Goal: Task Accomplishment & Management: Complete application form

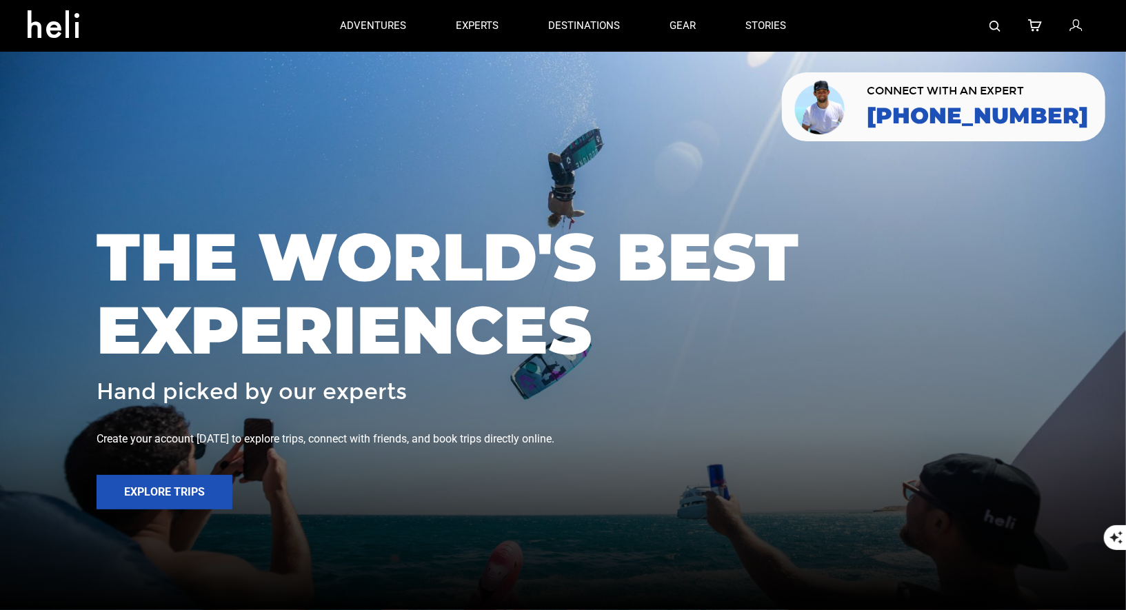
click at [998, 23] on img at bounding box center [995, 26] width 11 height 11
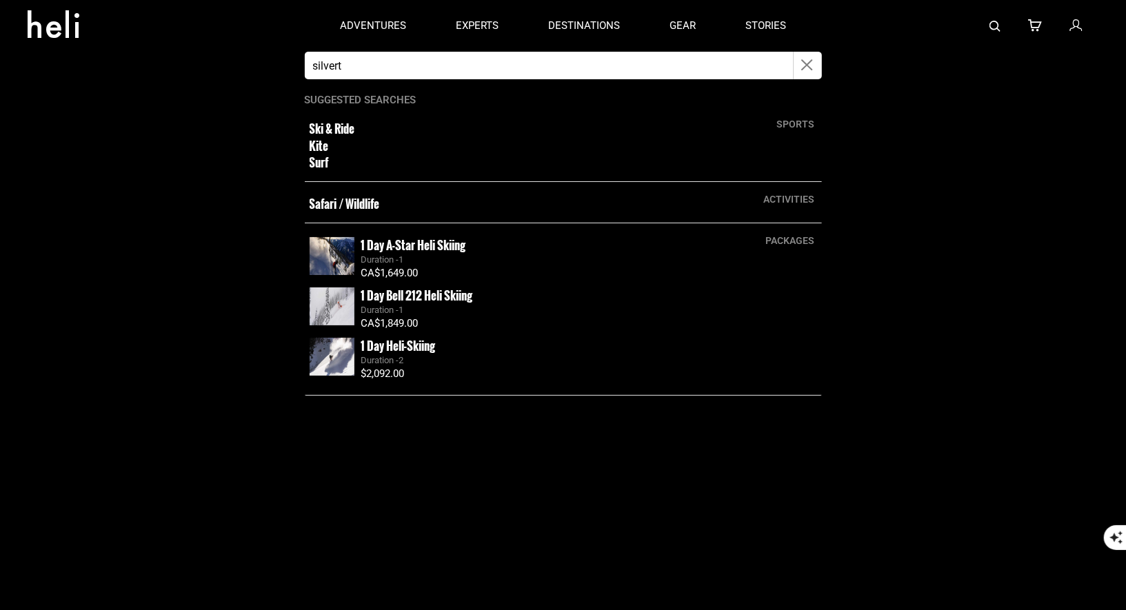
type input "silverton"
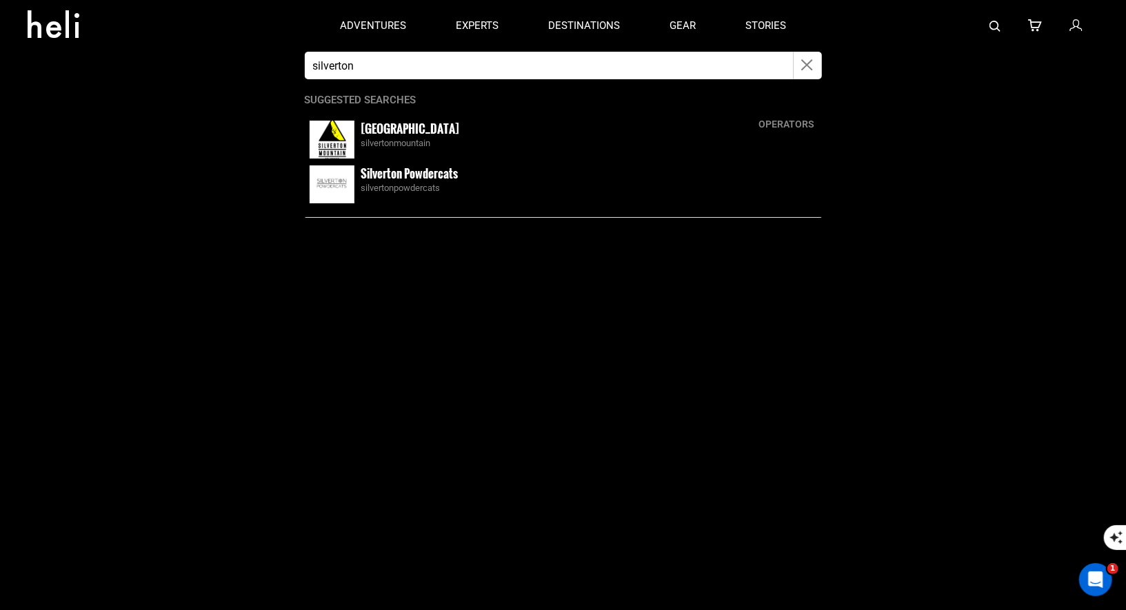
click at [374, 128] on small "[GEOGRAPHIC_DATA]" at bounding box center [410, 128] width 99 height 17
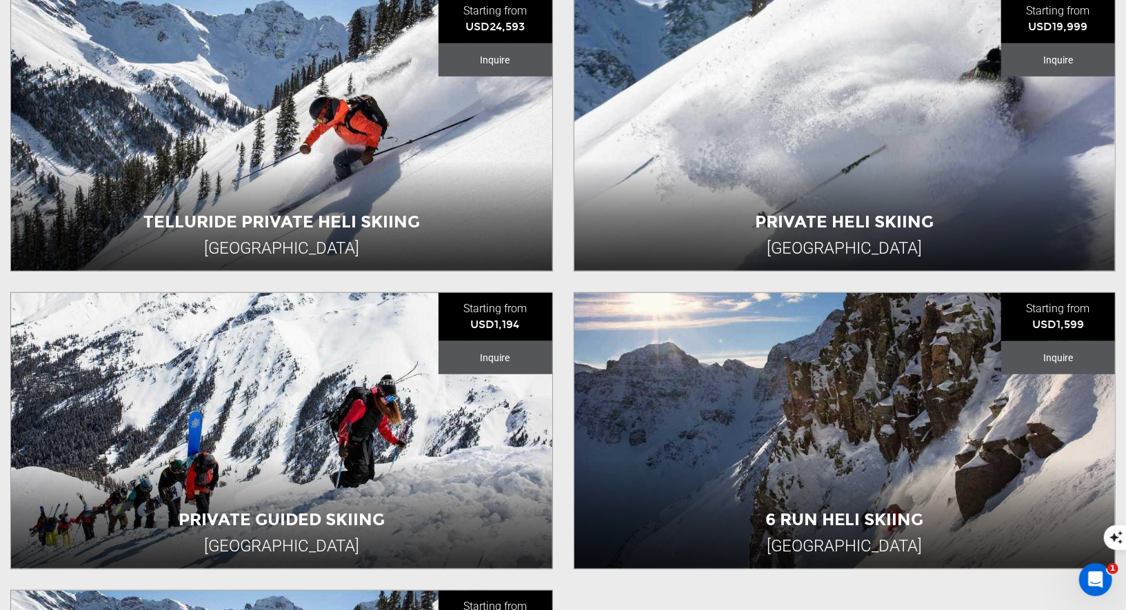
scroll to position [509, 0]
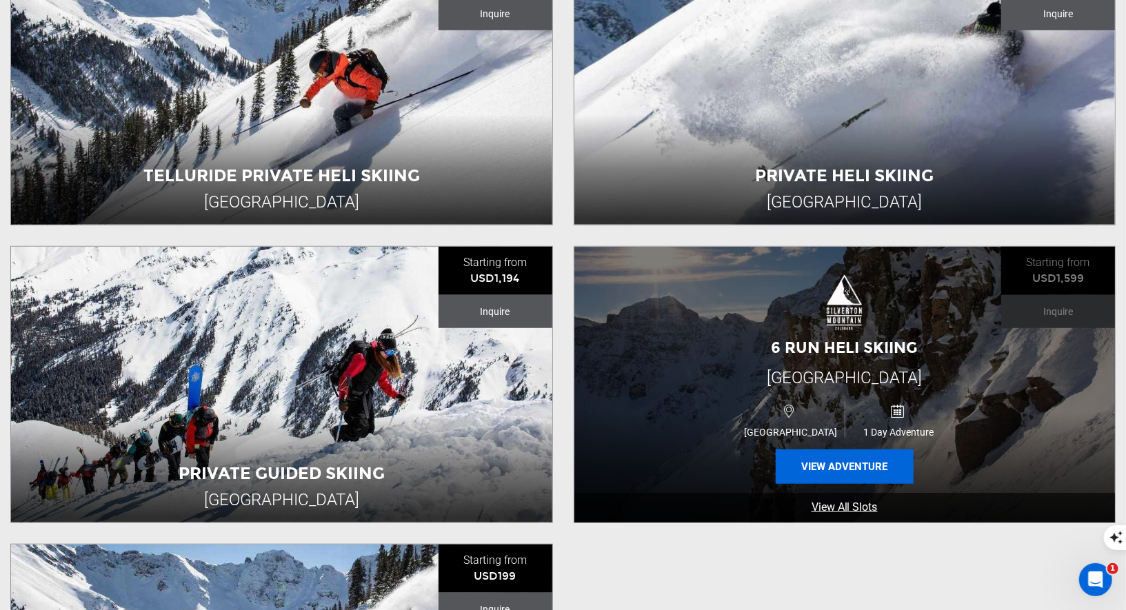
click at [803, 459] on button "View Adventure" at bounding box center [845, 467] width 138 height 34
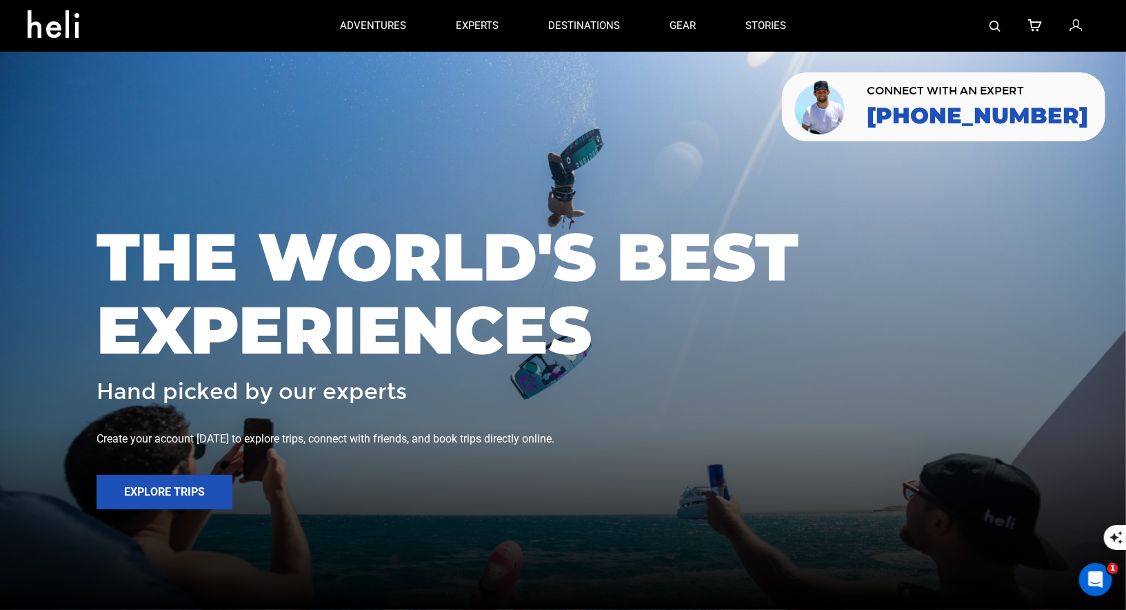
click at [1078, 26] on icon at bounding box center [1076, 26] width 12 height 18
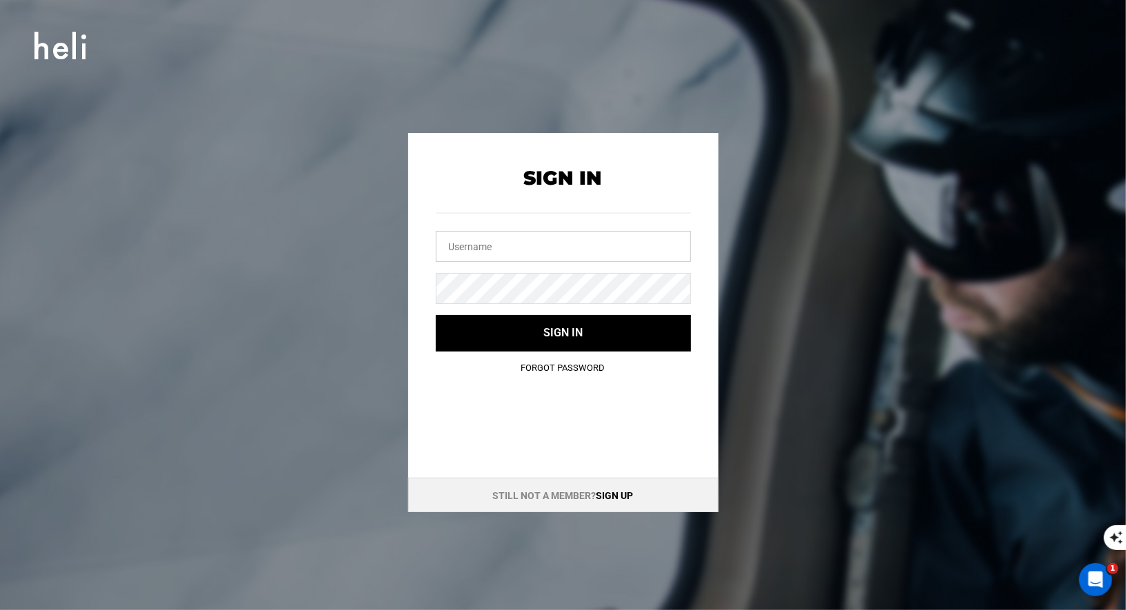
type input "[EMAIL_ADDRESS][DOMAIN_NAME]"
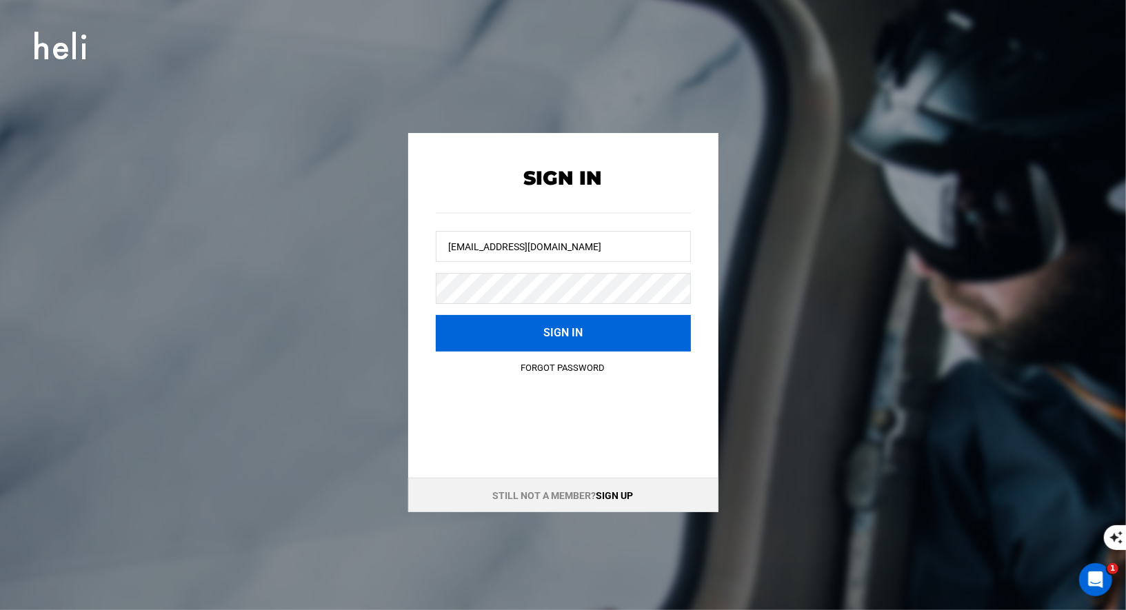
click at [555, 344] on button "Sign in" at bounding box center [563, 333] width 255 height 37
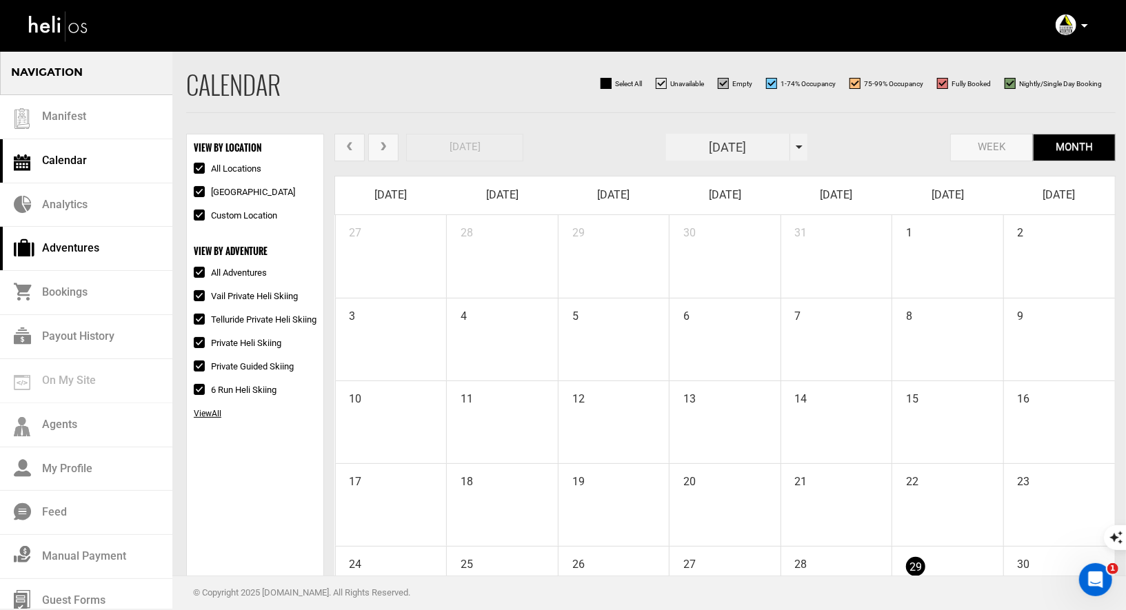
click at [63, 254] on link "Adventures" at bounding box center [86, 249] width 172 height 44
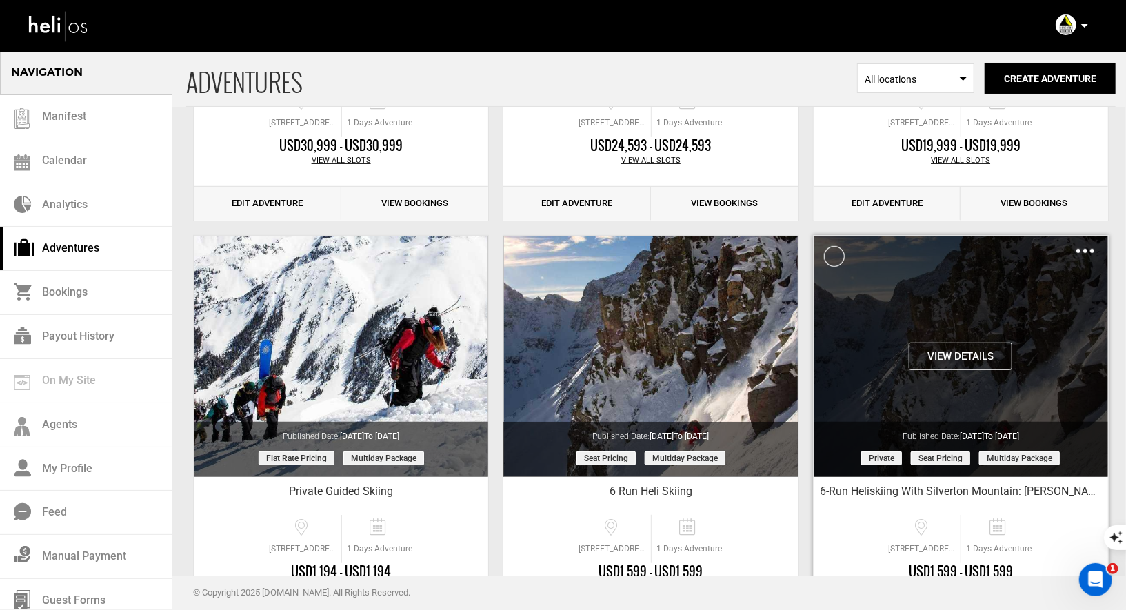
scroll to position [448, 0]
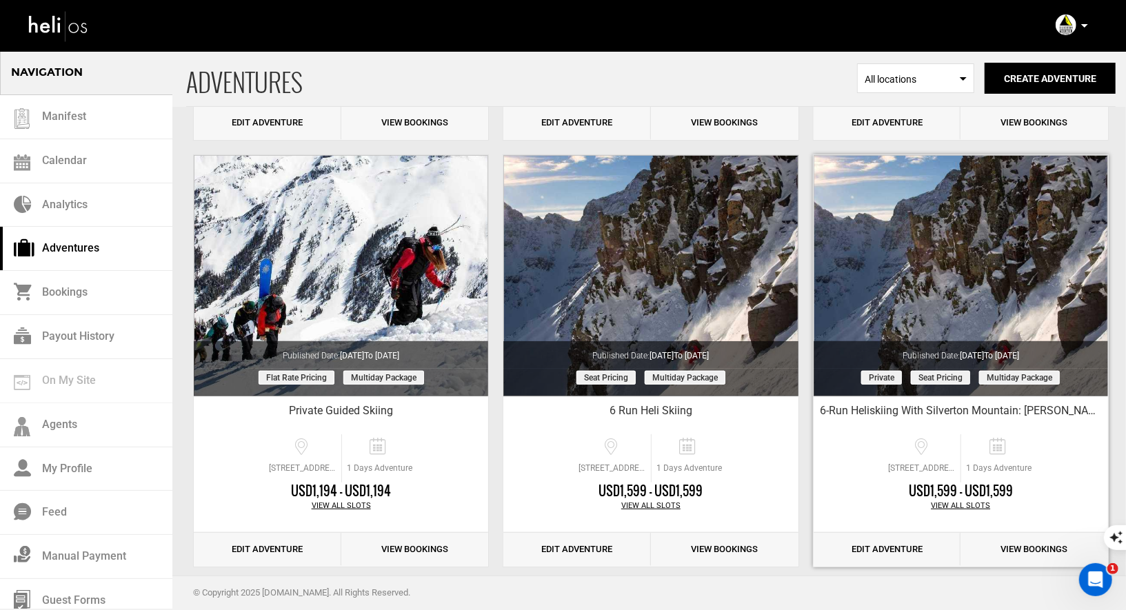
click at [881, 555] on link "Edit Adventure" at bounding box center [888, 550] width 148 height 34
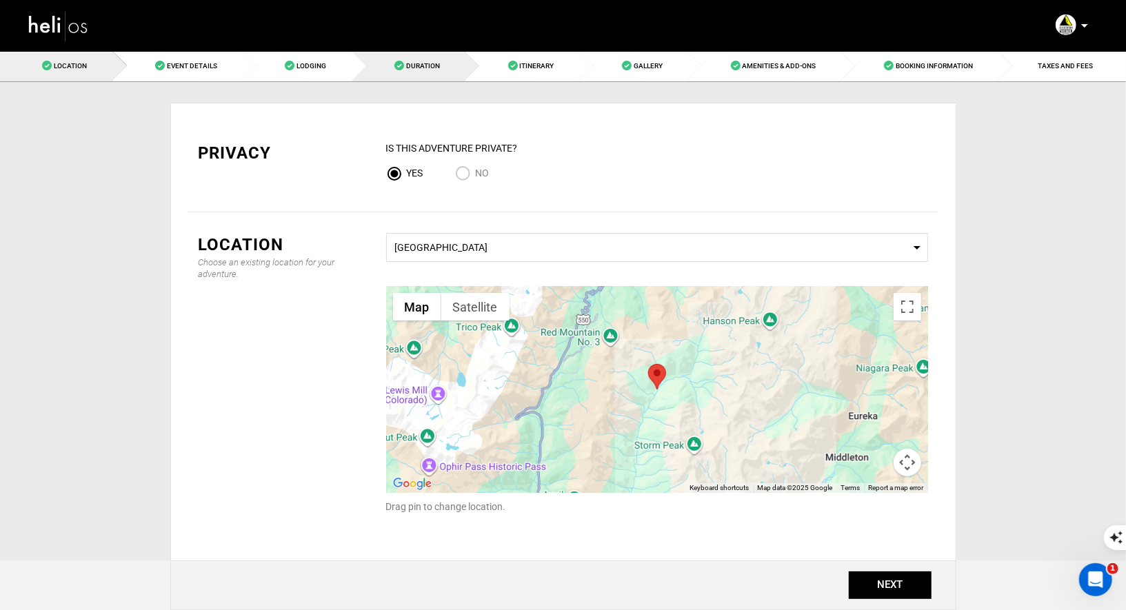
click at [405, 74] on link "Duration" at bounding box center [409, 65] width 114 height 31
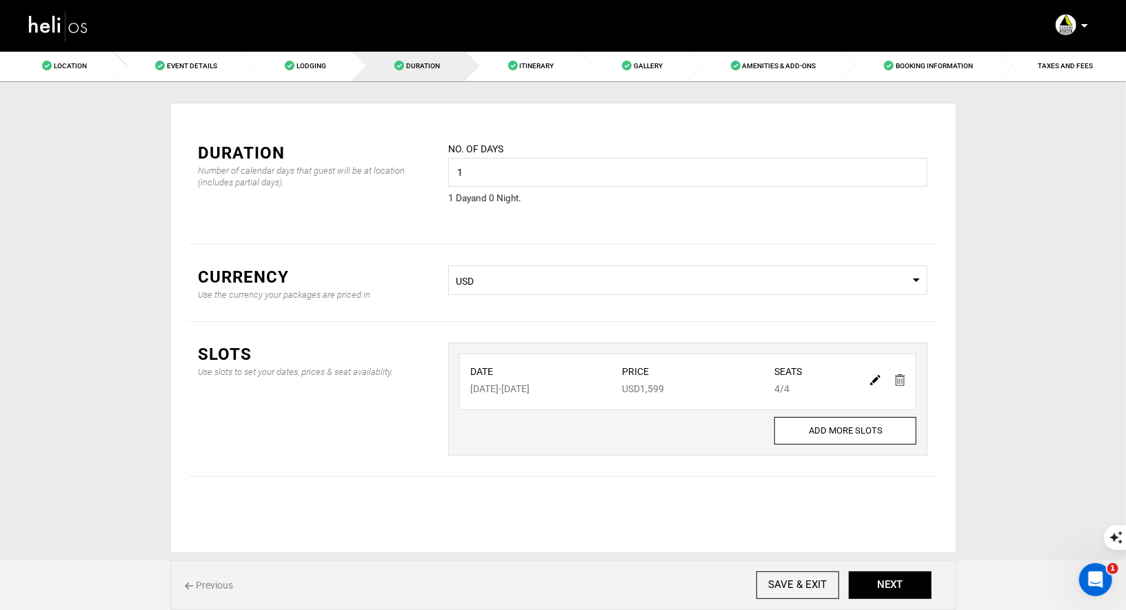
click at [874, 377] on img at bounding box center [875, 380] width 10 height 10
type input "[DATE]"
type input "1599"
type input "4"
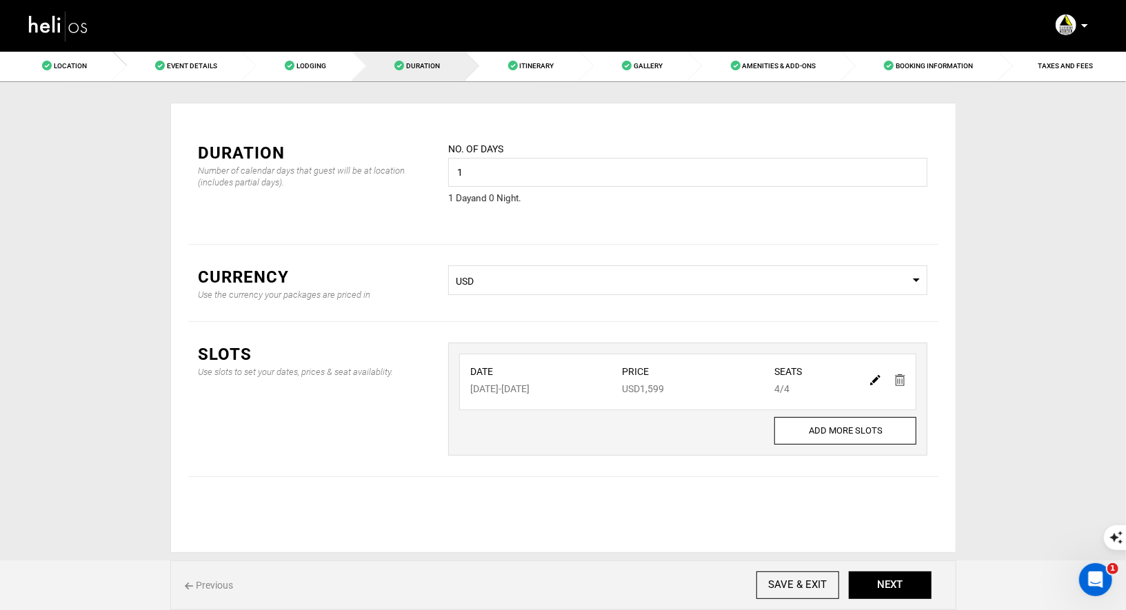
type input "4"
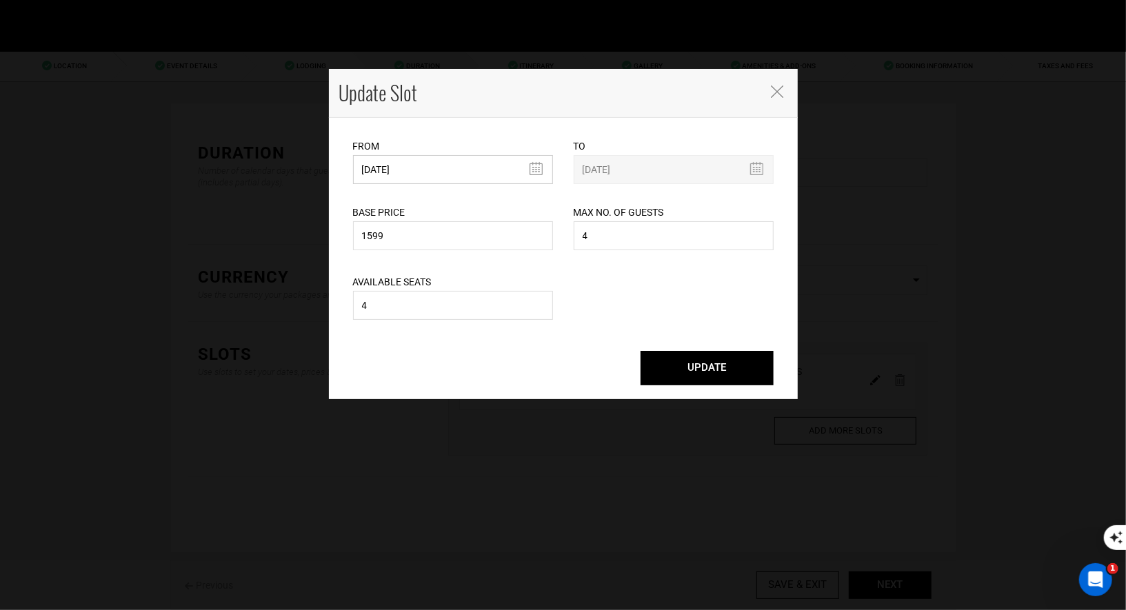
click at [447, 174] on input "[DATE]" at bounding box center [453, 169] width 200 height 29
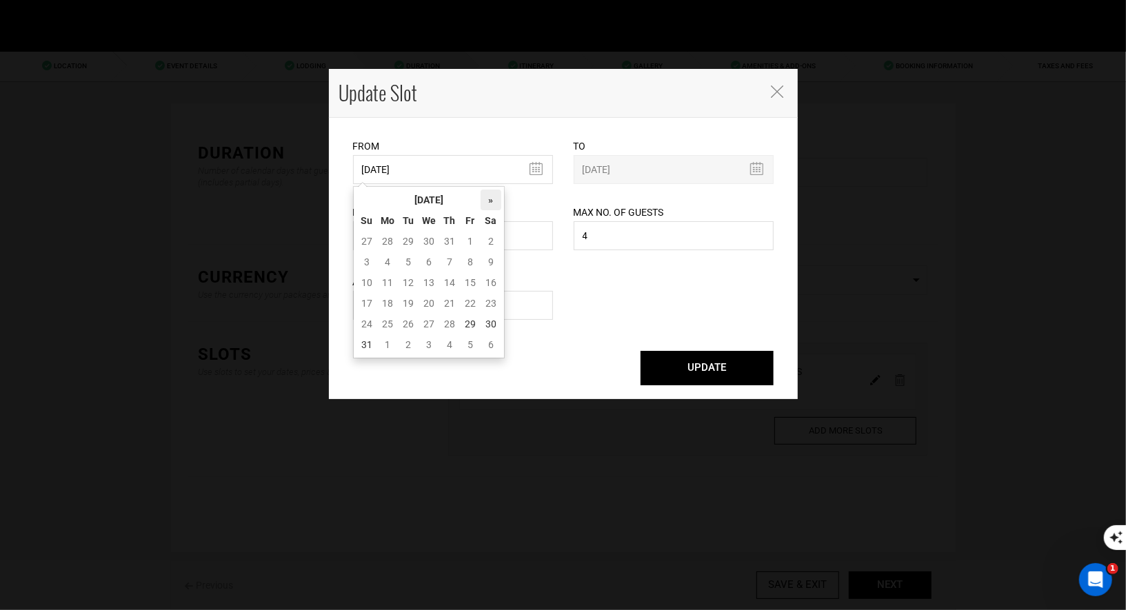
click at [484, 199] on th "»" at bounding box center [491, 200] width 21 height 21
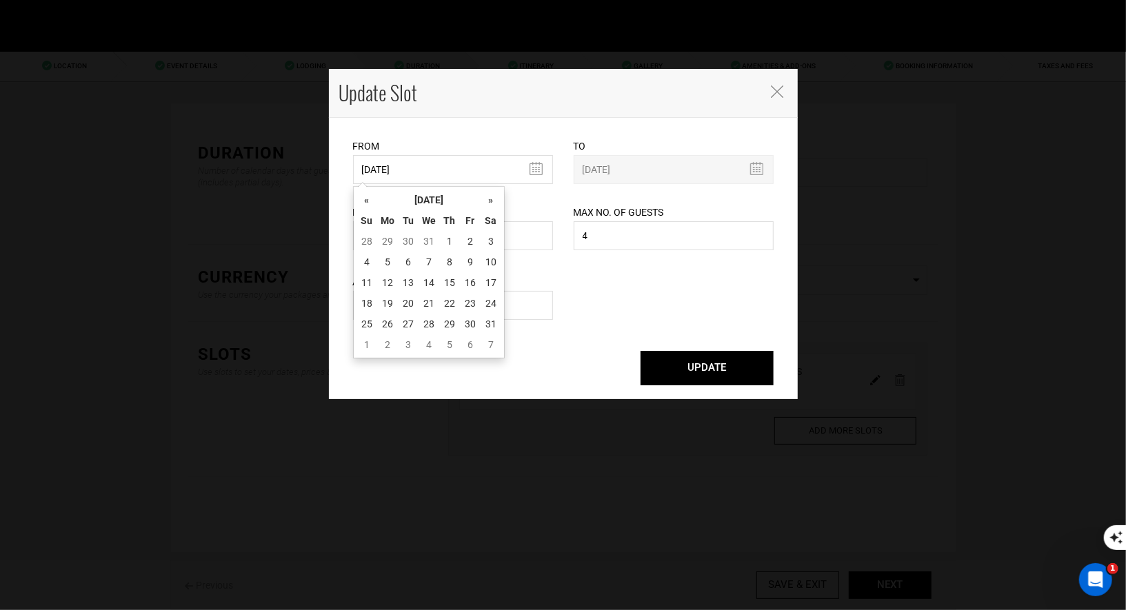
click at [484, 199] on th "»" at bounding box center [491, 200] width 21 height 21
click at [422, 320] on td "25" at bounding box center [429, 324] width 21 height 21
type input "[DATE]"
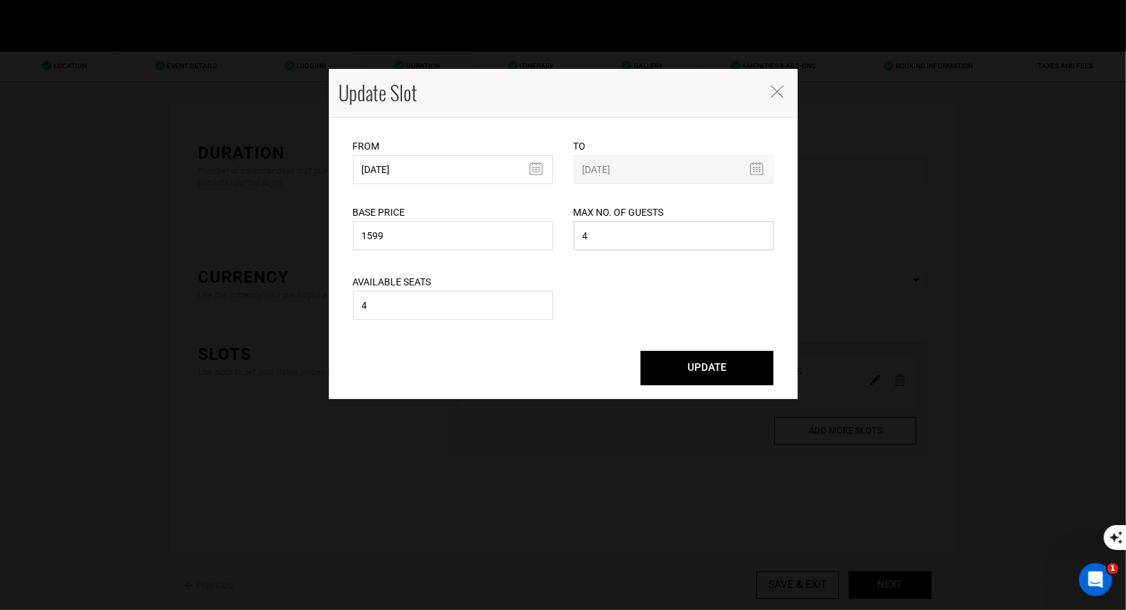
click at [611, 240] on input "4" at bounding box center [674, 235] width 200 height 29
type input "8"
click at [483, 301] on input "4" at bounding box center [453, 305] width 200 height 29
type input "8"
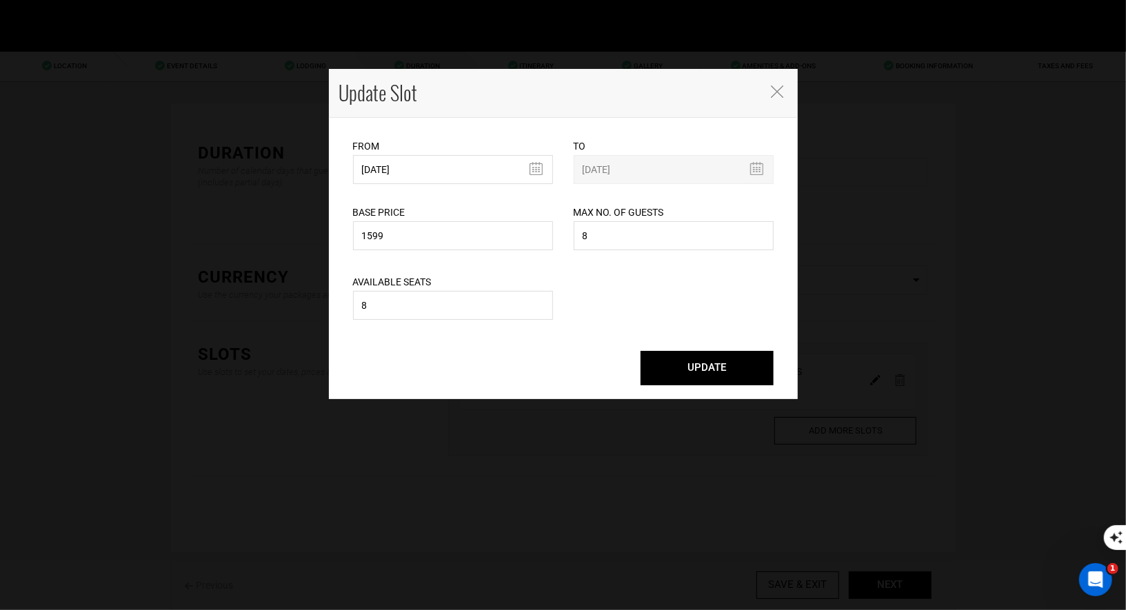
click at [675, 367] on button "UPDATE" at bounding box center [707, 368] width 133 height 34
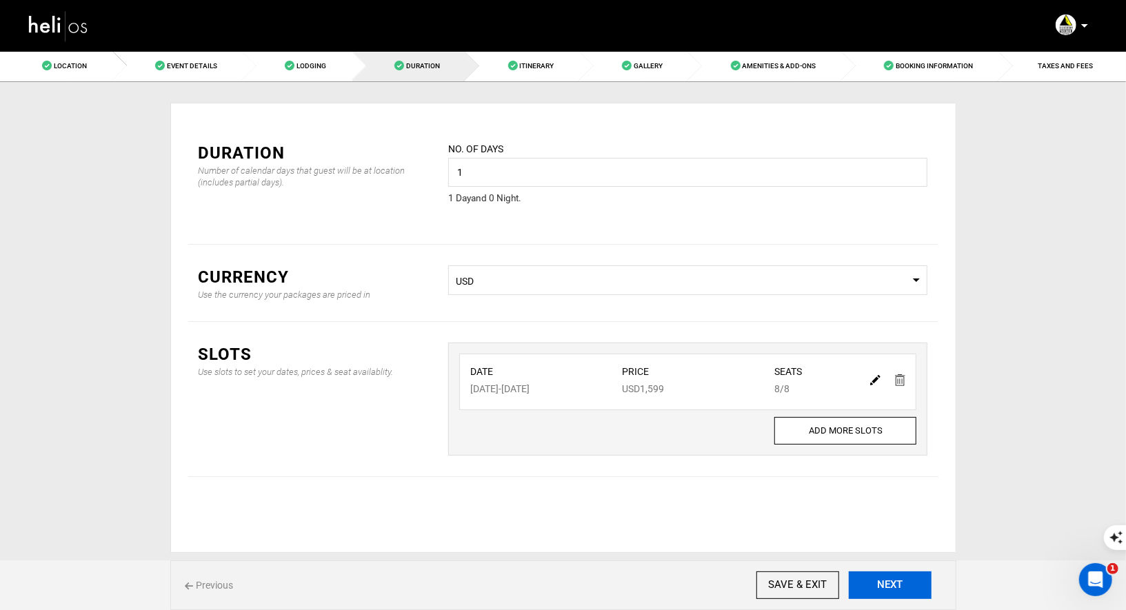
click at [883, 588] on button "NEXT" at bounding box center [890, 586] width 83 height 28
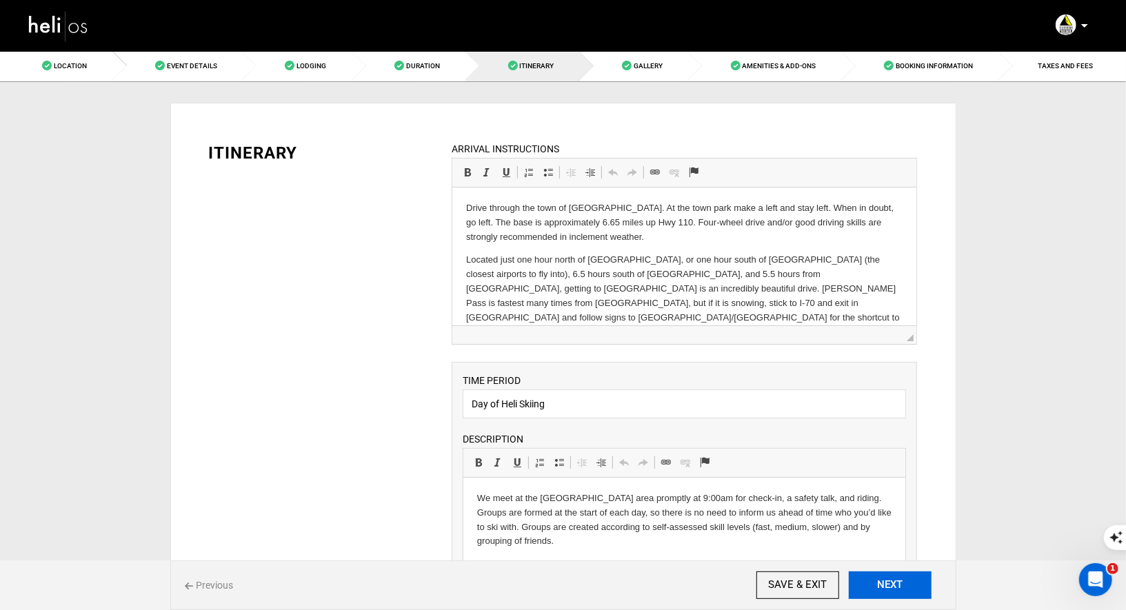
click at [883, 588] on button "NEXT" at bounding box center [890, 586] width 83 height 28
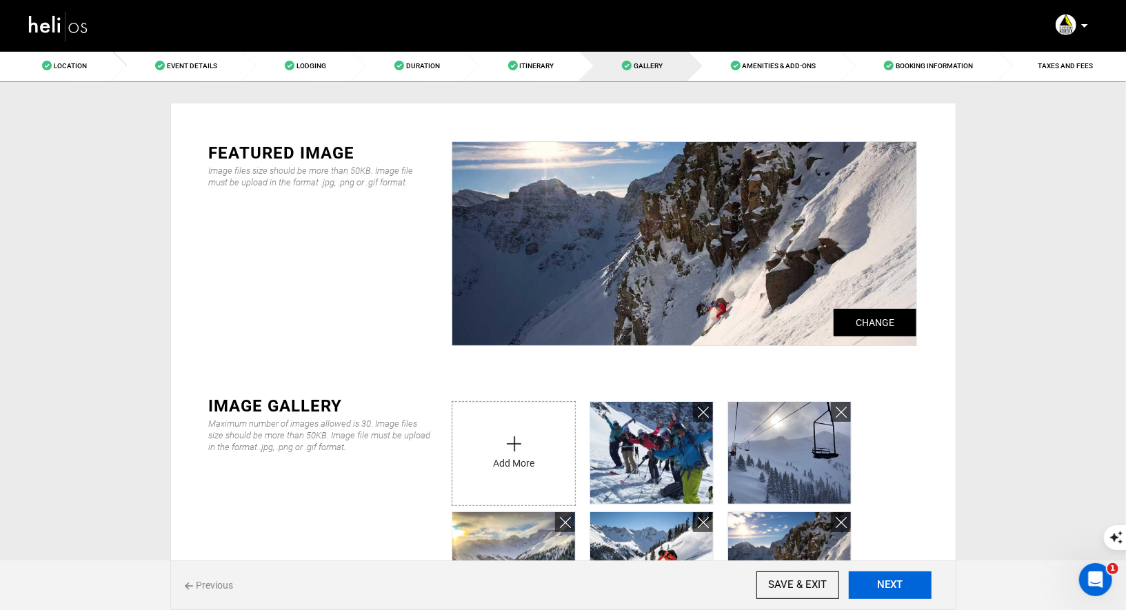
click at [883, 588] on button "NEXT" at bounding box center [890, 586] width 83 height 28
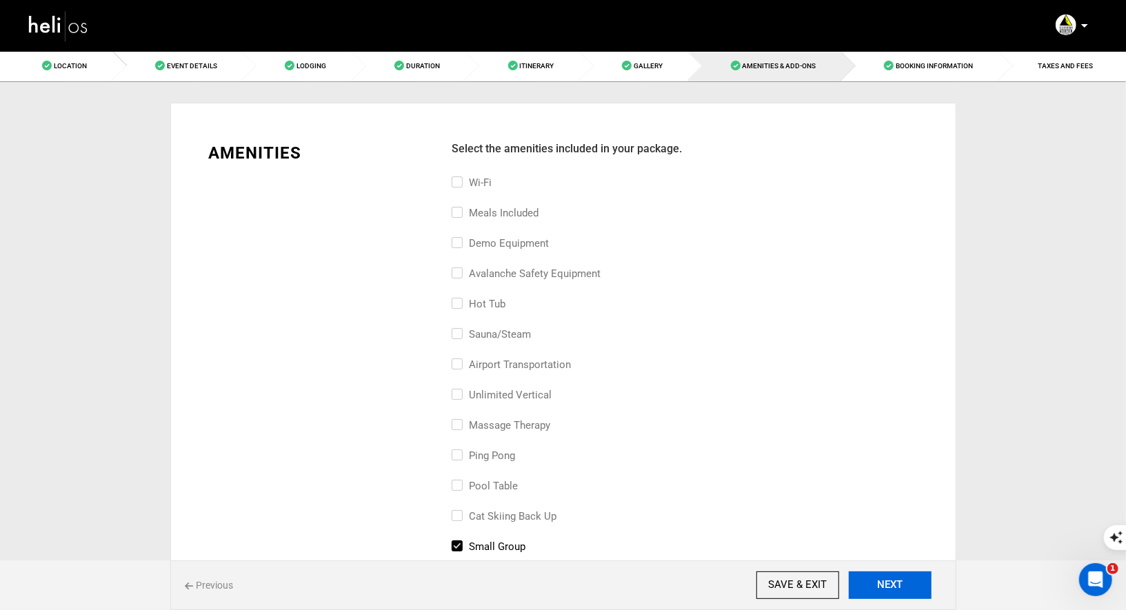
click at [883, 588] on button "NEXT" at bounding box center [890, 586] width 83 height 28
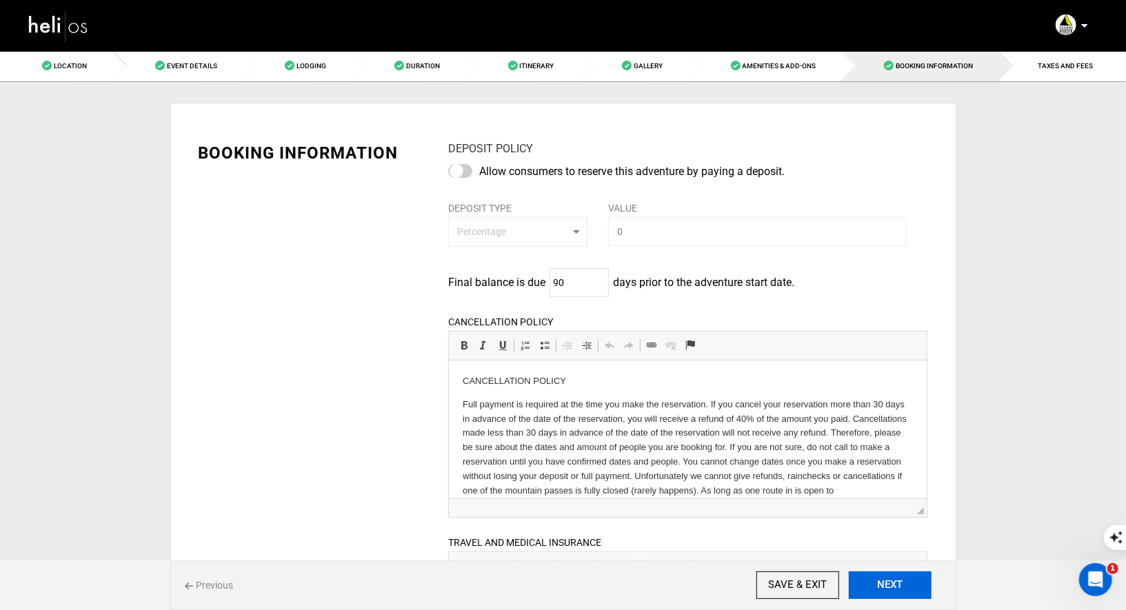
click at [883, 588] on button "NEXT" at bounding box center [890, 586] width 83 height 28
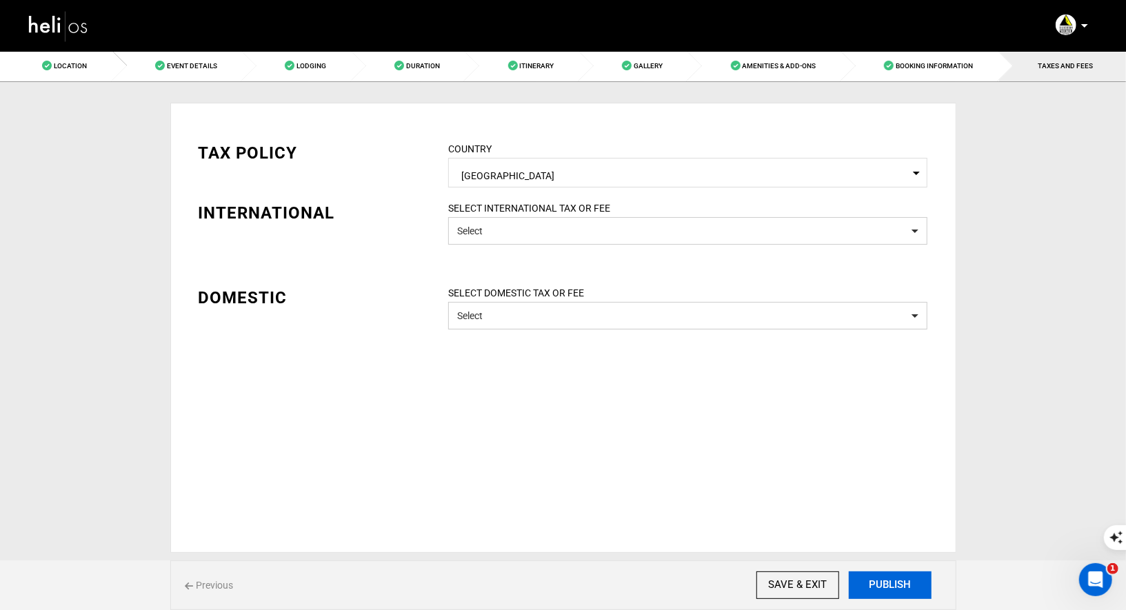
click at [883, 588] on button "PUBLISH" at bounding box center [890, 586] width 83 height 28
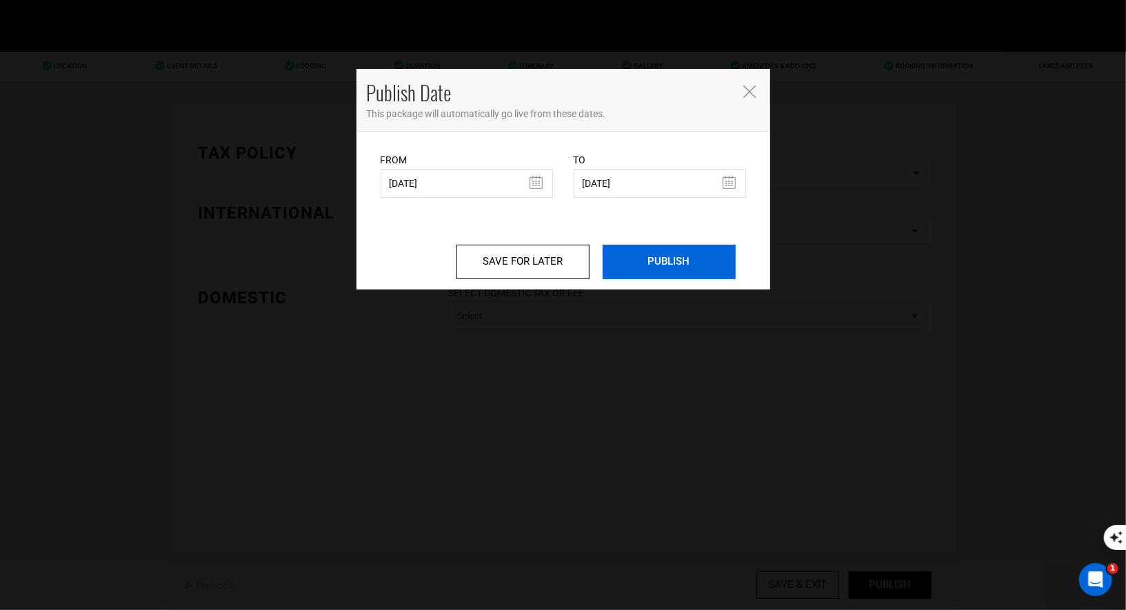
click at [663, 270] on input "PUBLISH" at bounding box center [669, 262] width 133 height 34
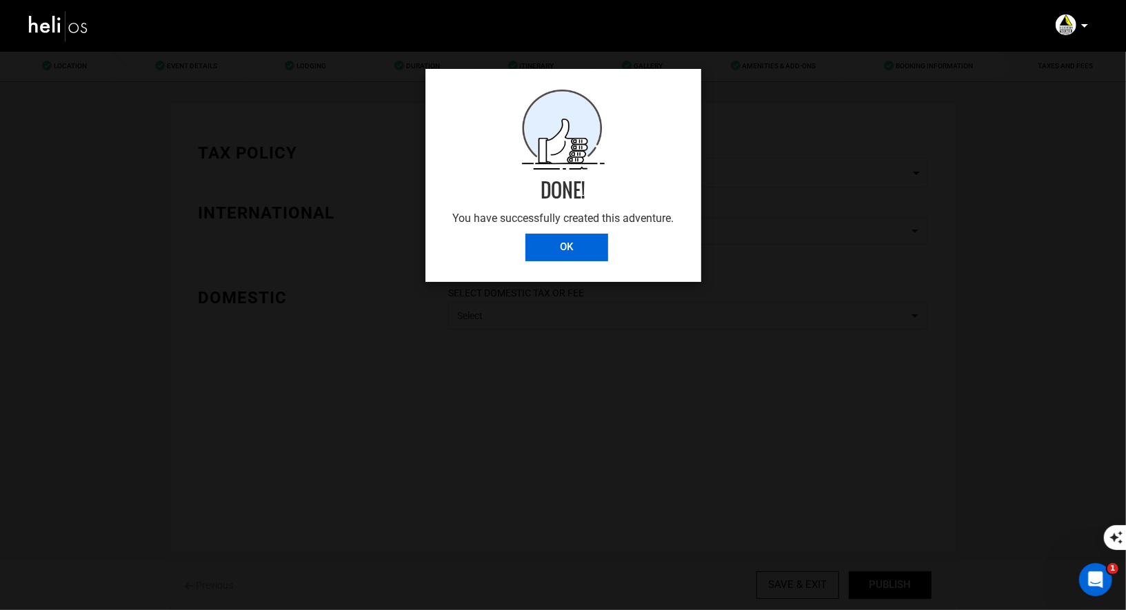
click at [567, 251] on input "OK" at bounding box center [567, 248] width 83 height 28
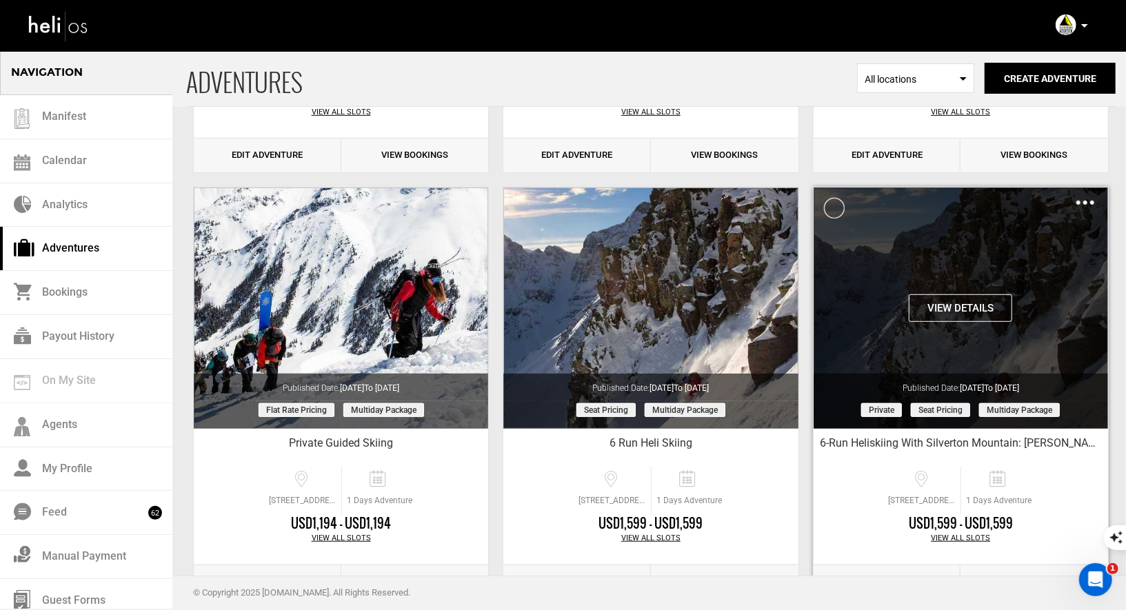
scroll to position [411, 0]
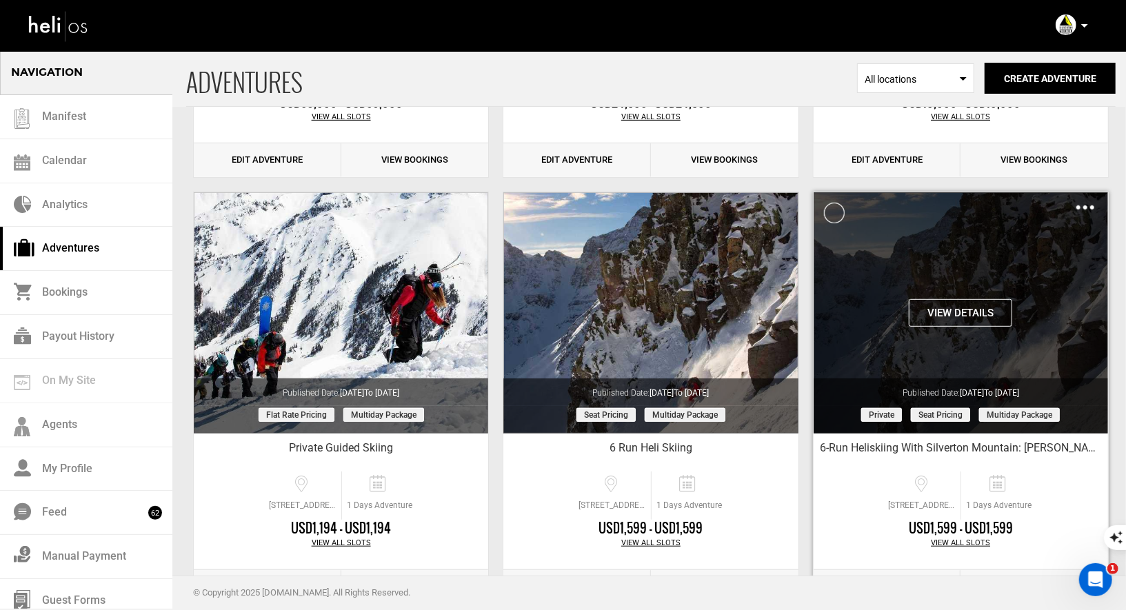
click at [1086, 207] on img at bounding box center [1086, 208] width 18 height 4
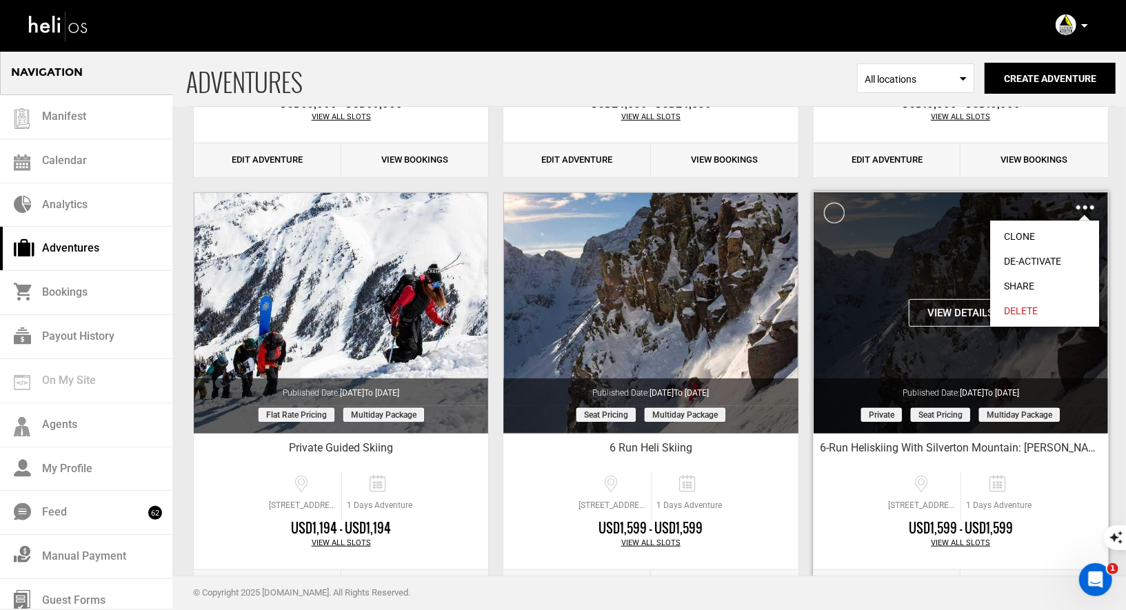
click at [1014, 283] on link "Share" at bounding box center [1044, 286] width 109 height 25
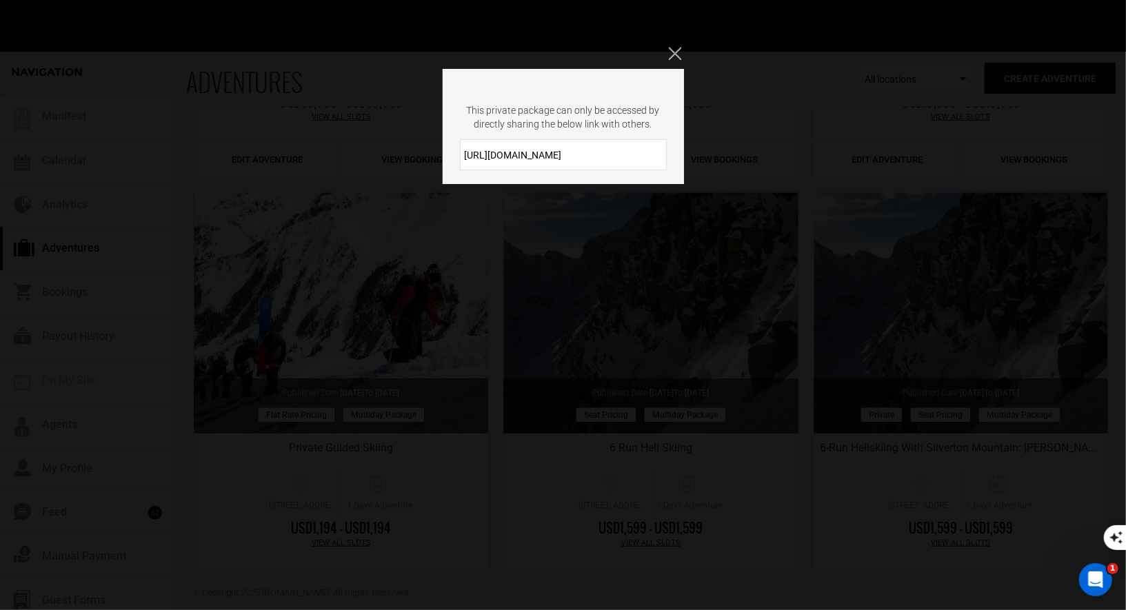
drag, startPoint x: 582, startPoint y: 160, endPoint x: 432, endPoint y: 150, distance: 150.0
click at [432, 150] on div "This private package can only be accessed by directly sharing the below link wi…" at bounding box center [563, 305] width 1126 height 610
